Goal: Task Accomplishment & Management: Manage account settings

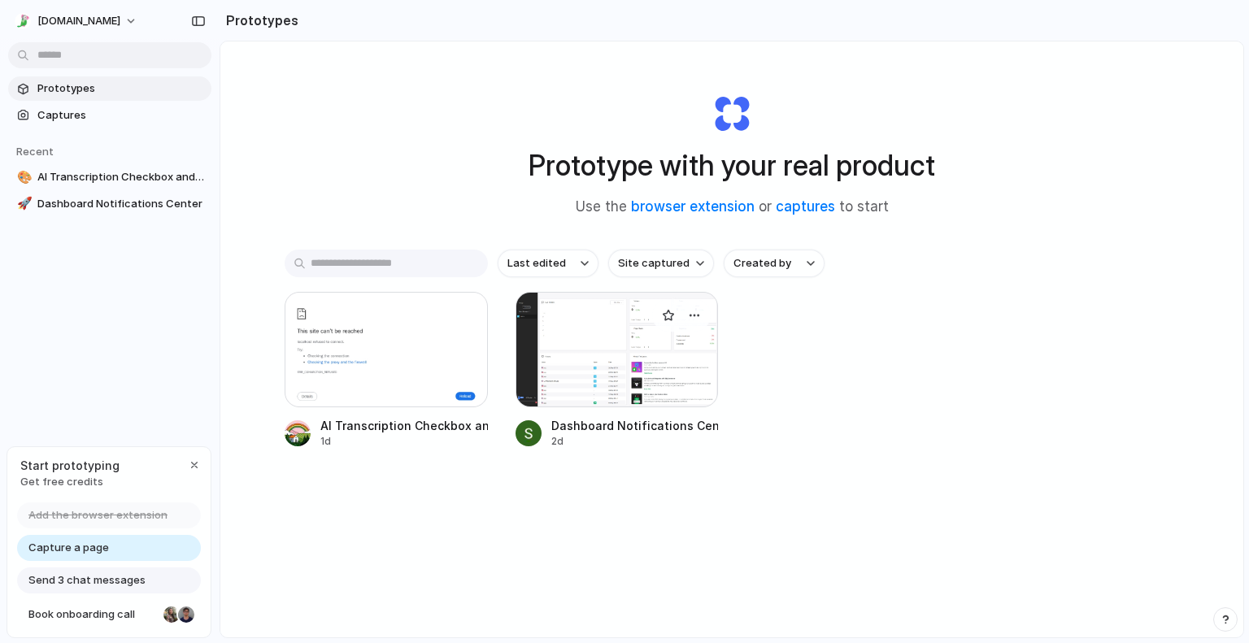
click at [627, 343] on div at bounding box center [617, 349] width 203 height 115
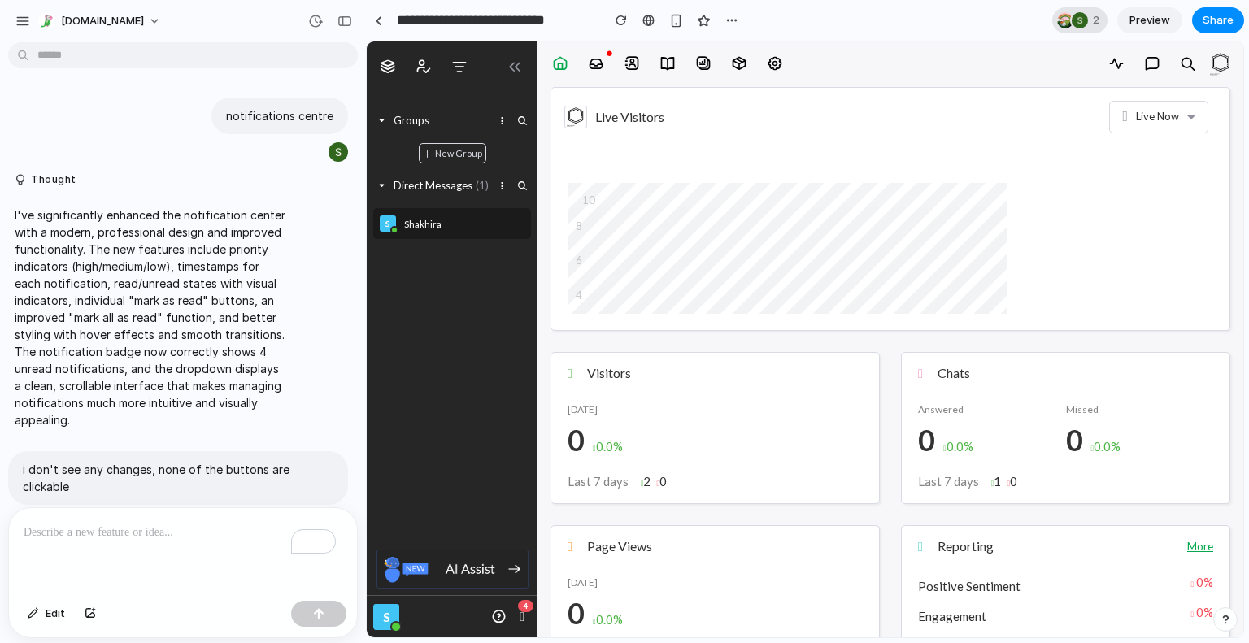
click at [1073, 22] on div at bounding box center [1080, 20] width 16 height 16
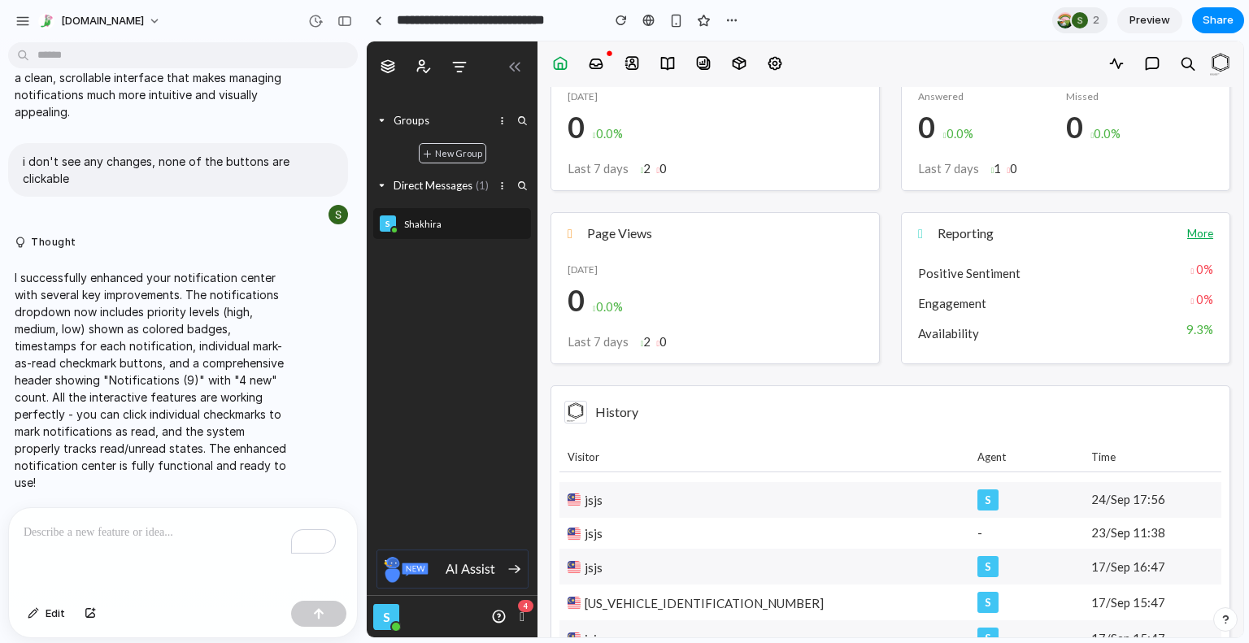
scroll to position [325, 0]
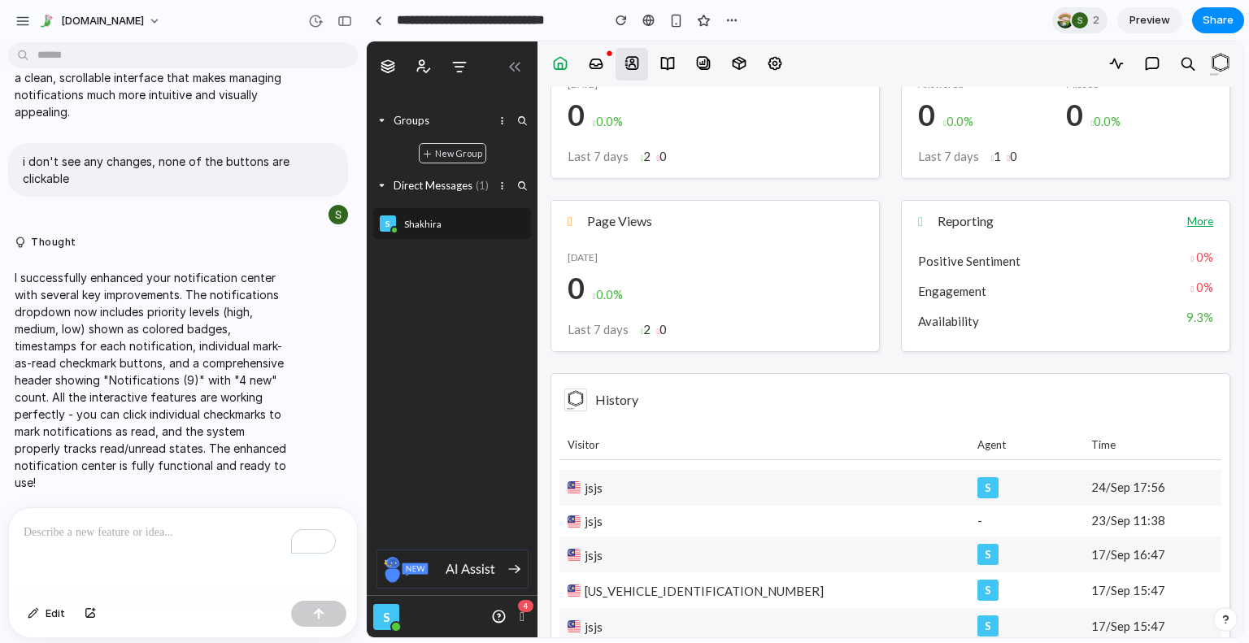
click at [629, 62] on icon at bounding box center [632, 63] width 16 height 16
click at [676, 62] on link at bounding box center [667, 64] width 33 height 33
drag, startPoint x: 694, startPoint y: 63, endPoint x: 708, endPoint y: 63, distance: 14.6
click at [698, 63] on link at bounding box center [703, 64] width 33 height 33
drag, startPoint x: 708, startPoint y: 63, endPoint x: 741, endPoint y: 64, distance: 32.5
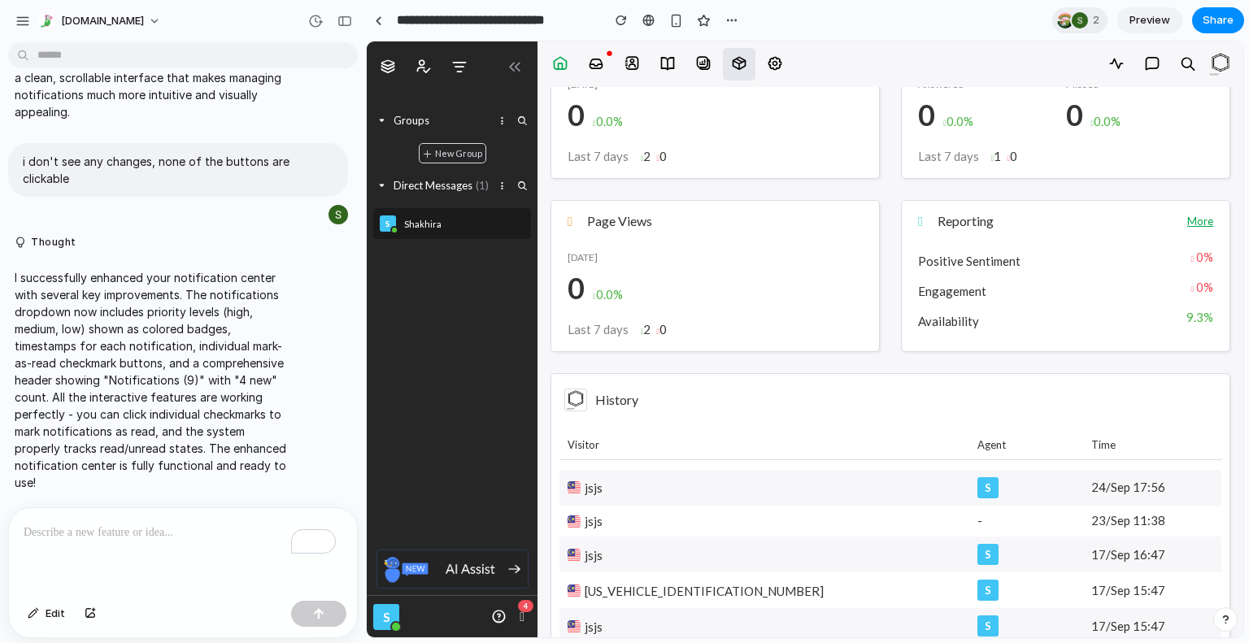
click at [713, 64] on link at bounding box center [703, 64] width 33 height 33
click at [742, 64] on icon at bounding box center [739, 63] width 16 height 16
click at [62, 25] on span "[DOMAIN_NAME]" at bounding box center [102, 21] width 83 height 16
click at [63, 25] on div "Settings Invite members Change theme Sign out" at bounding box center [624, 321] width 1249 height 643
click at [20, 23] on div "button" at bounding box center [22, 21] width 15 height 15
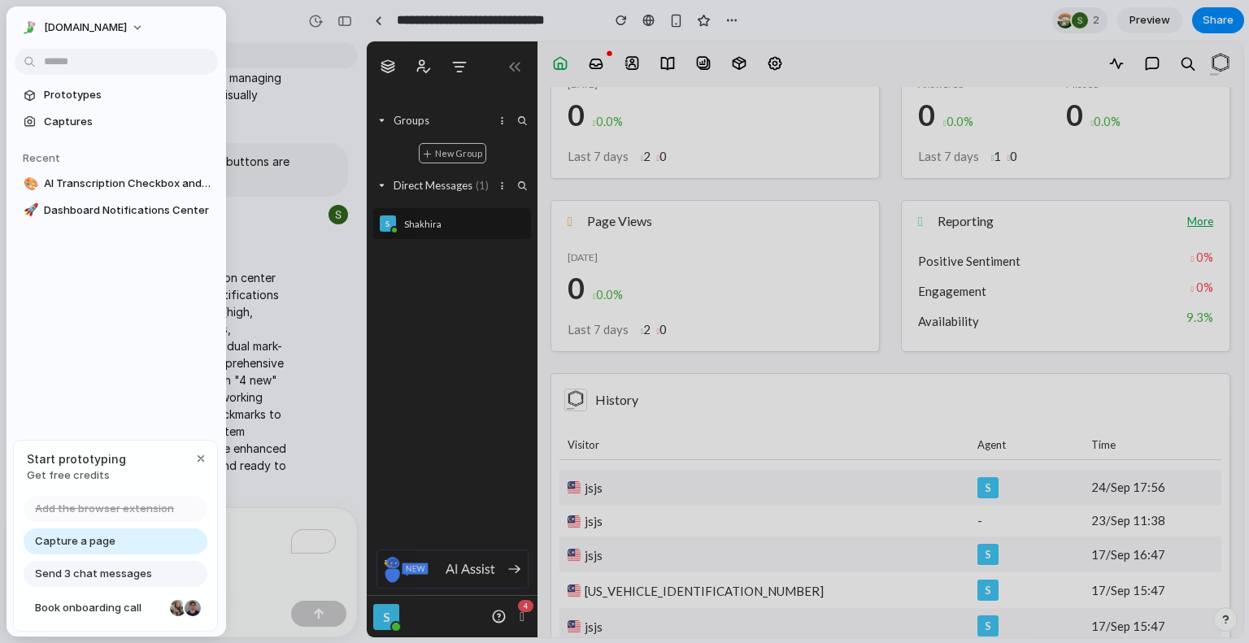
click at [94, 572] on span "Send 3 chat messages" at bounding box center [93, 574] width 117 height 16
click at [93, 570] on span "Send 3 chat messages" at bounding box center [93, 574] width 117 height 16
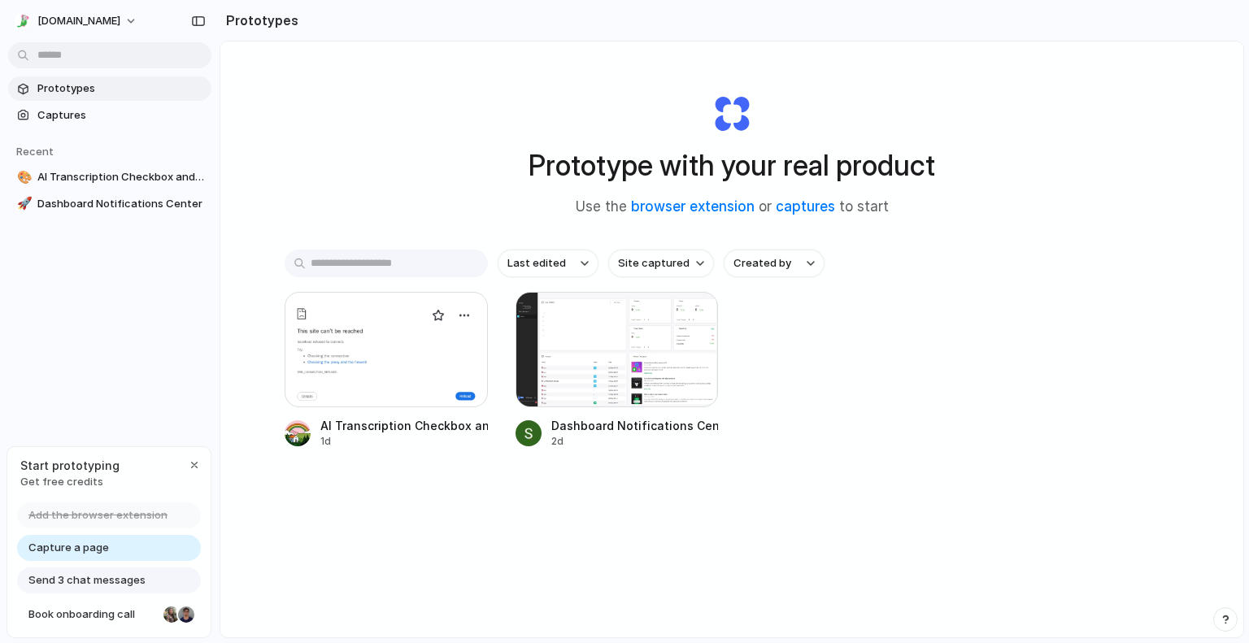
click at [372, 376] on div at bounding box center [386, 349] width 203 height 115
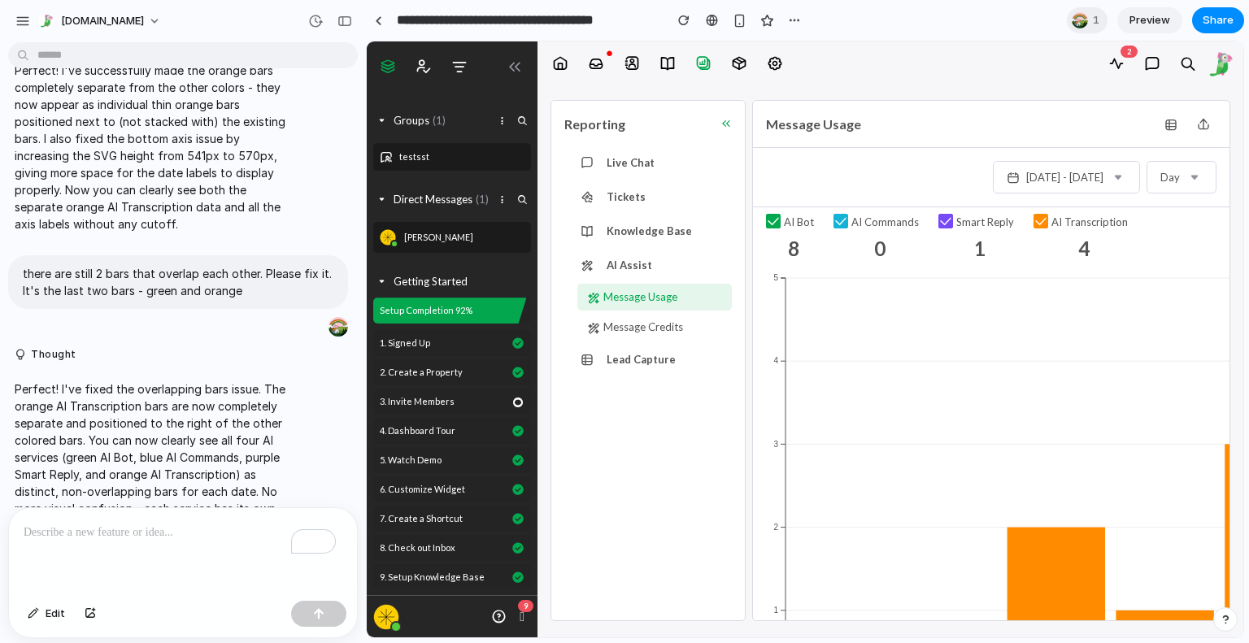
scroll to position [715, 0]
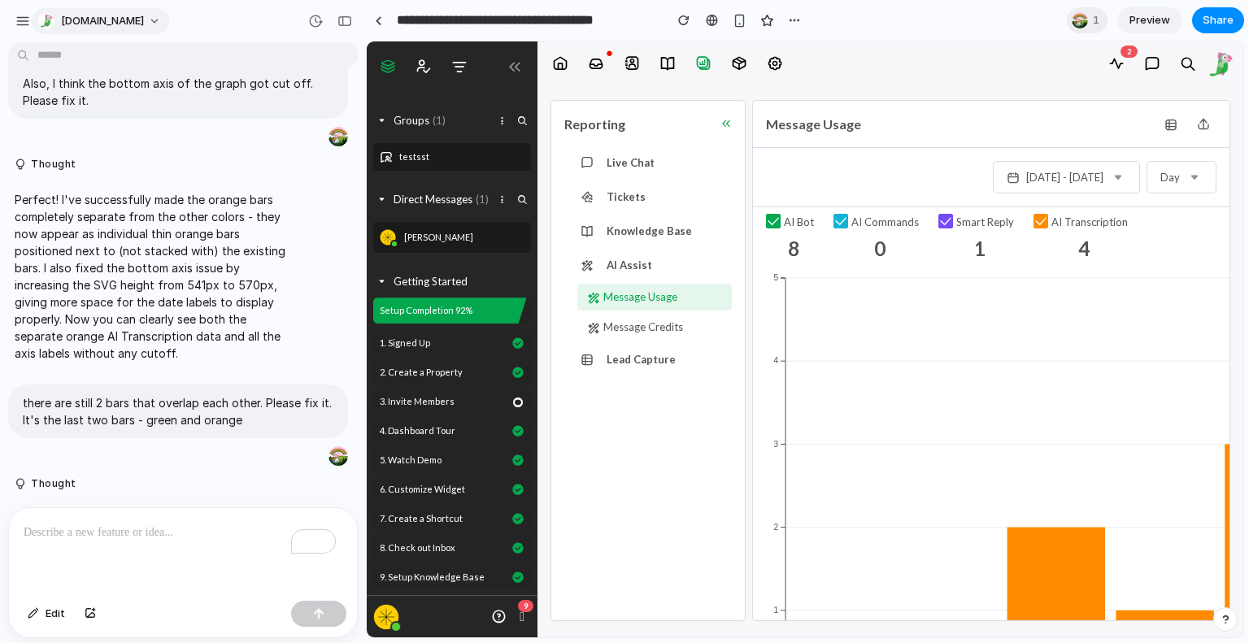
click at [66, 25] on span "[DOMAIN_NAME]" at bounding box center [102, 21] width 83 height 16
click at [85, 131] on span "Sign out" at bounding box center [82, 136] width 43 height 16
